Goal: Information Seeking & Learning: Understand process/instructions

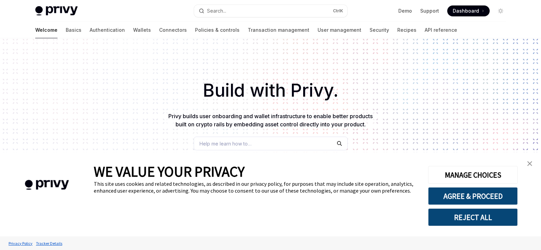
type textarea "*"
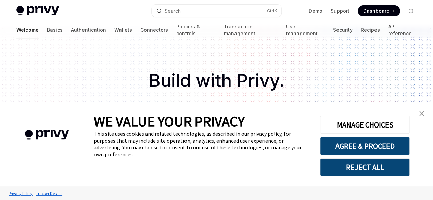
scroll to position [12, 0]
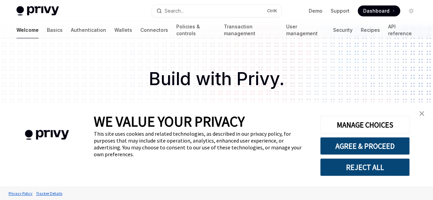
click at [422, 114] on img "close banner" at bounding box center [421, 113] width 5 height 5
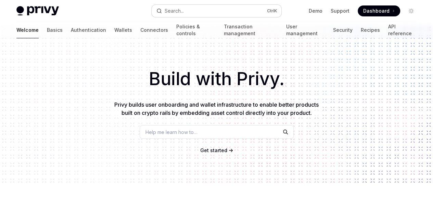
click at [182, 10] on div "Search..." at bounding box center [173, 11] width 19 height 8
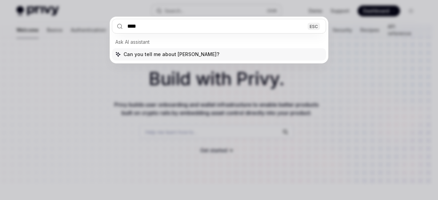
type input "*****"
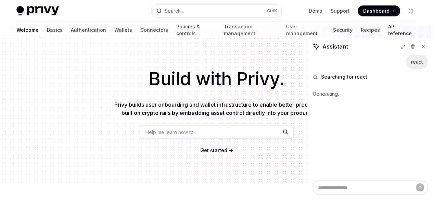
type textarea "*"
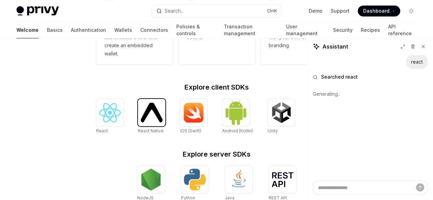
scroll to position [247, 0]
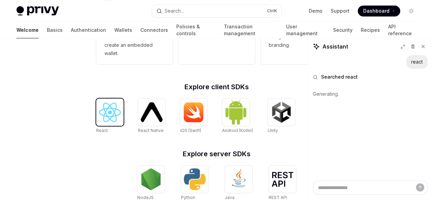
click at [105, 119] on img at bounding box center [110, 112] width 22 height 19
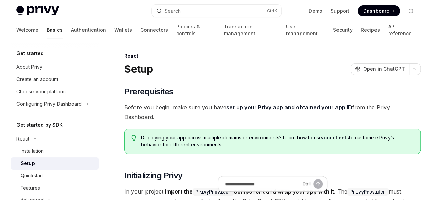
type textarea "*"
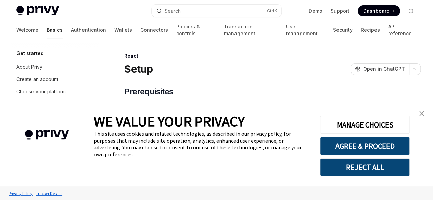
click at [421, 113] on img "close banner" at bounding box center [421, 113] width 5 height 5
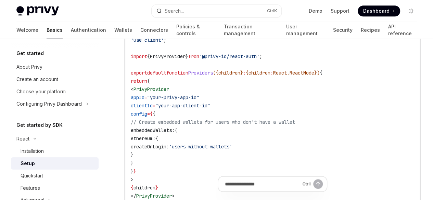
scroll to position [260, 0]
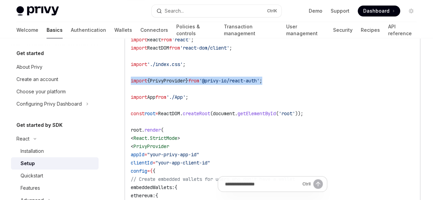
drag, startPoint x: 280, startPoint y: 113, endPoint x: 127, endPoint y: 111, distance: 153.2
click at [127, 111] on div "import React from 'react' ; import ReactDOM from 'react-dom/client' ; import '.…" at bounding box center [272, 155] width 294 height 248
copy span "import { PrivyProvider } from '@privy-io/react-auth' ;"
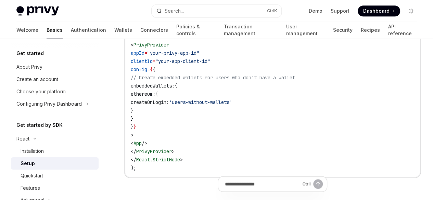
scroll to position [361, 0]
click at [133, 48] on span "<" at bounding box center [132, 44] width 3 height 6
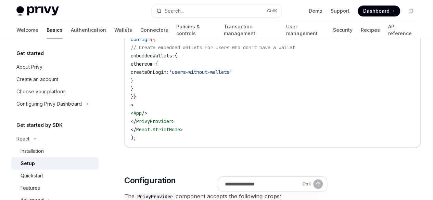
scroll to position [392, 0]
drag, startPoint x: 189, startPoint y: 151, endPoint x: 142, endPoint y: 48, distance: 113.4
click at [142, 48] on code "import React from 'react' ; import ReactDOM from 'react-dom/client' ; import '.…" at bounding box center [272, 23] width 283 height 238
copy code "< PrivyProvider appId = "your-privy-app-id" clientId = "your-app-client-id" con…"
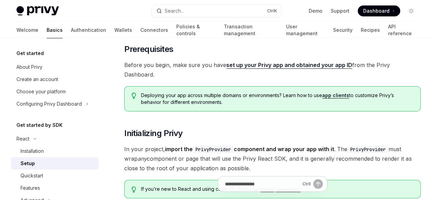
scroll to position [0, 0]
